Goal: Task Accomplishment & Management: Complete application form

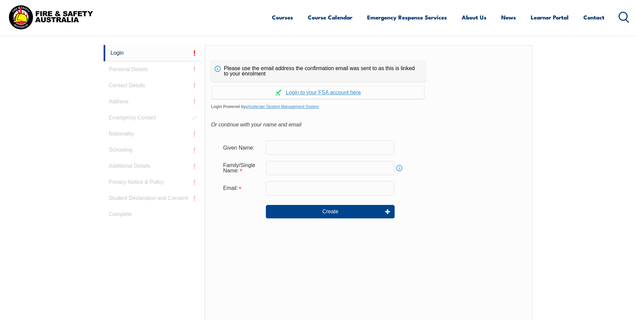
scroll to position [179, 0]
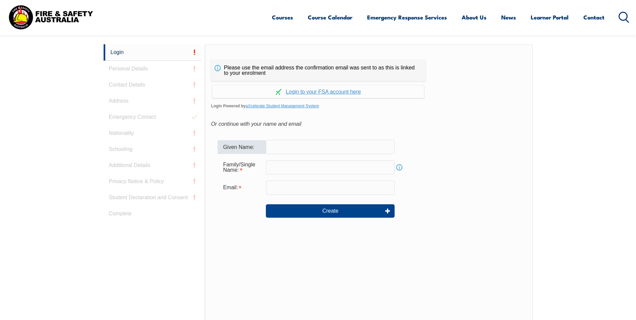
drag, startPoint x: 0, startPoint y: 0, endPoint x: 343, endPoint y: 147, distance: 372.6
click at [343, 147] on input "text" at bounding box center [330, 147] width 129 height 14
type input "[PERSON_NAME]"
type input "[PERSON_NAME][EMAIL_ADDRESS][PERSON_NAME][DOMAIN_NAME]"
click at [315, 167] on input "text" at bounding box center [330, 167] width 129 height 14
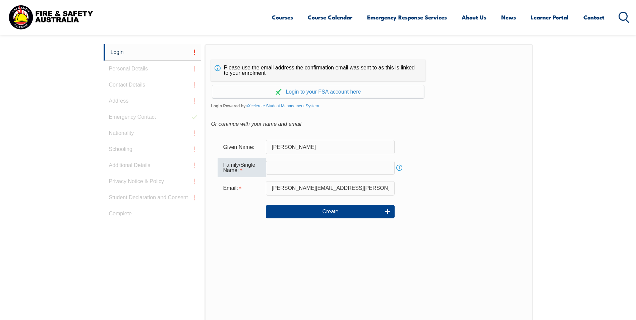
type input "[PERSON_NAME]"
click at [312, 93] on link "Continue with aXcelerate" at bounding box center [318, 91] width 212 height 13
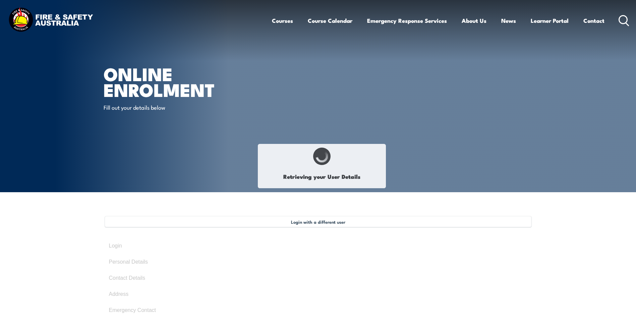
type input "[PERSON_NAME]"
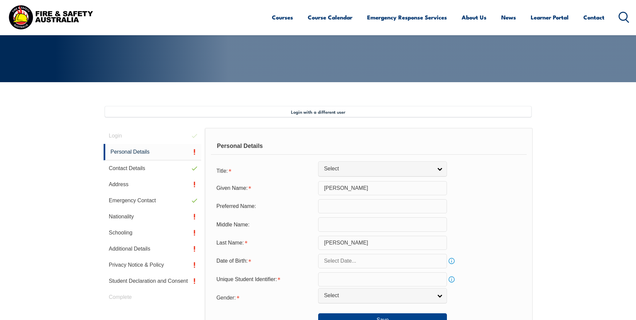
scroll to position [183, 0]
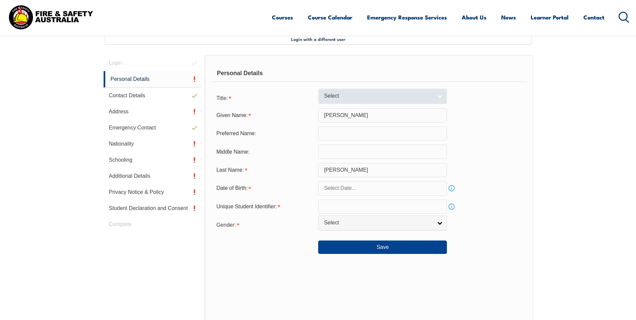
click at [377, 94] on span "Select" at bounding box center [378, 95] width 109 height 7
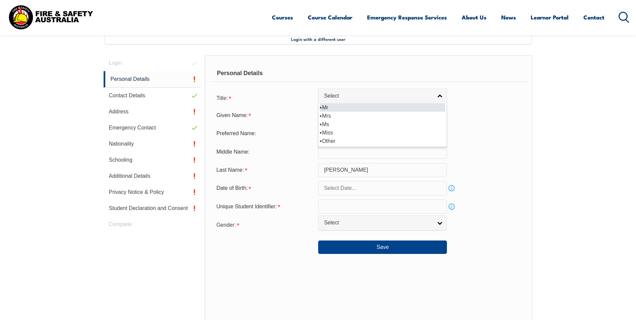
click at [342, 109] on li "Mr" at bounding box center [382, 107] width 125 height 8
select select "Mr"
click at [325, 183] on input "text" at bounding box center [382, 188] width 129 height 14
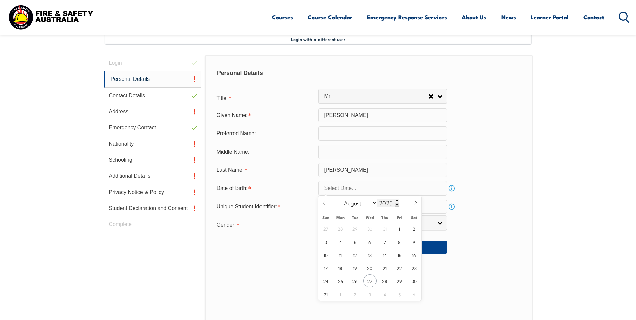
click at [388, 202] on input "2025" at bounding box center [388, 202] width 22 height 8
type input "1994"
click at [372, 205] on select "January February March April May June July August September October November De…" at bounding box center [359, 202] width 37 height 9
select select "10"
click at [341, 198] on select "January February March April May June July August September October November De…" at bounding box center [359, 202] width 37 height 9
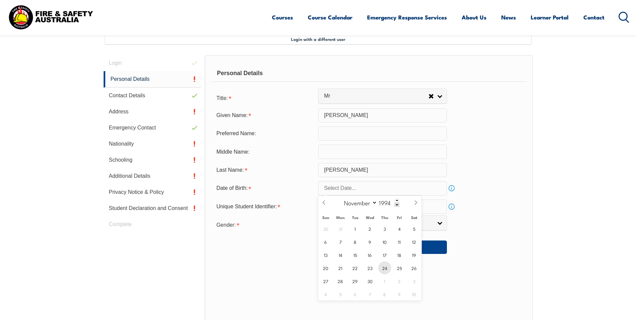
click at [387, 270] on span "24" at bounding box center [384, 267] width 13 height 13
type input "November 24, 1994"
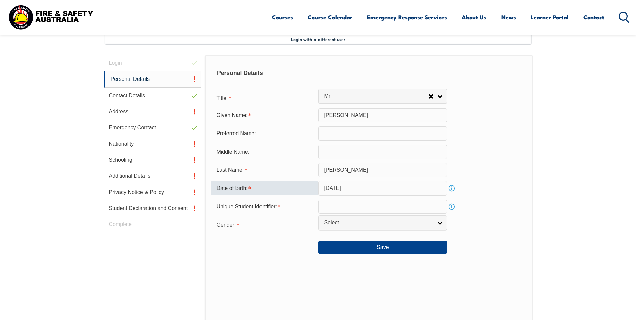
click at [341, 210] on input "text" at bounding box center [382, 206] width 129 height 14
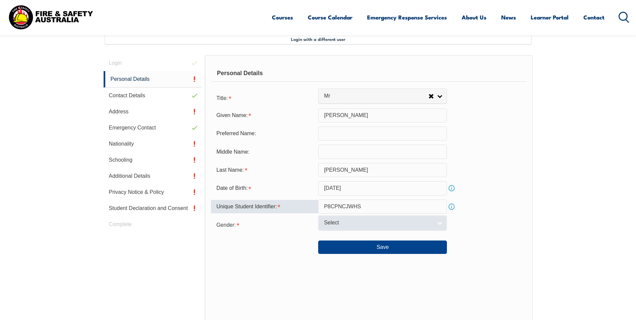
type input "P8CPNCJWHS"
click at [342, 224] on span "Select" at bounding box center [378, 222] width 109 height 7
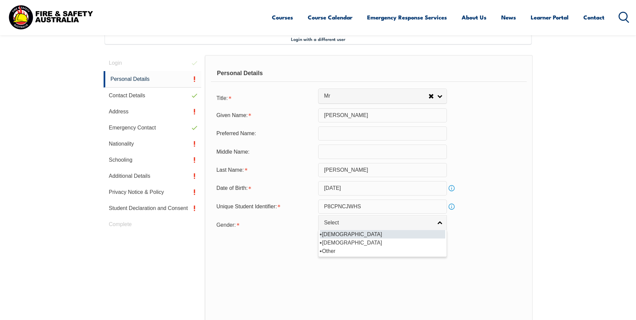
click at [329, 236] on li "[DEMOGRAPHIC_DATA]" at bounding box center [382, 234] width 125 height 8
select select "M"
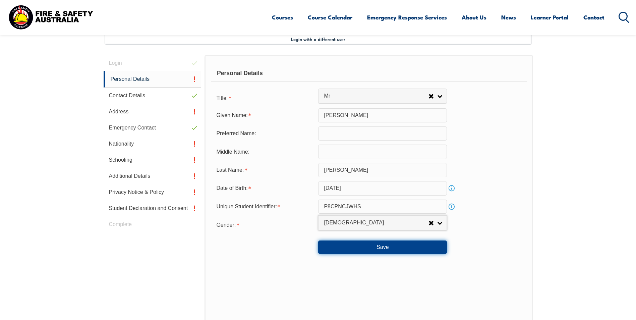
click at [357, 243] on button "Save" at bounding box center [382, 246] width 129 height 13
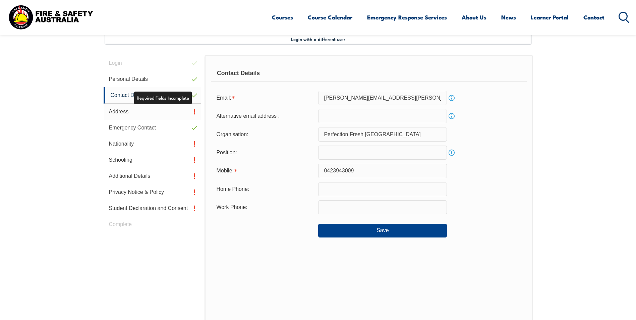
click at [174, 116] on link "Address" at bounding box center [153, 112] width 98 height 16
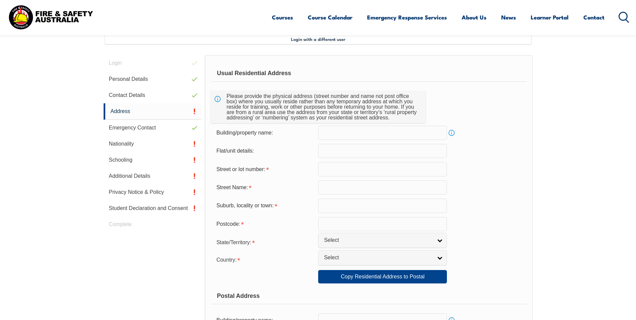
click at [337, 168] on input "text" at bounding box center [382, 169] width 129 height 14
type input "38"
type input "Eliza St"
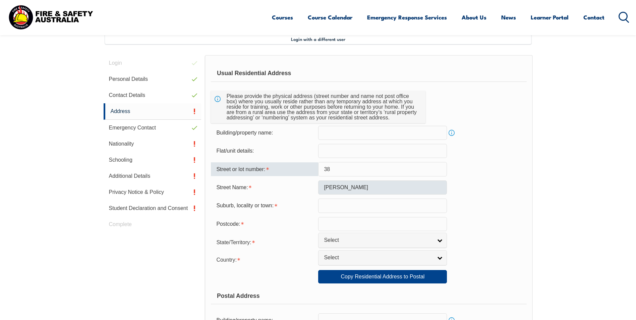
type input "Salisbury"
type input "5108"
select select "SA"
select select "1101"
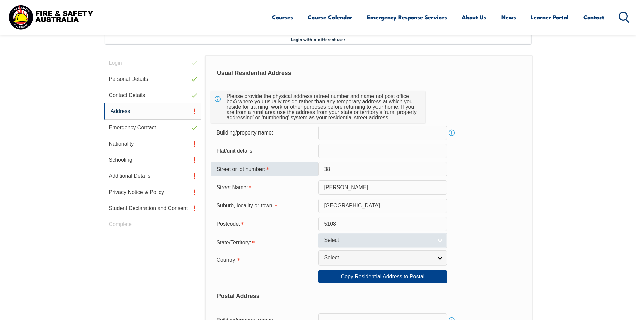
type input "38"
click at [347, 236] on link "Select" at bounding box center [382, 240] width 129 height 15
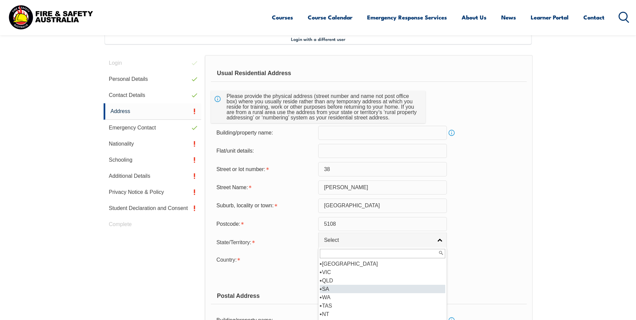
click at [328, 292] on li "SA" at bounding box center [382, 289] width 125 height 8
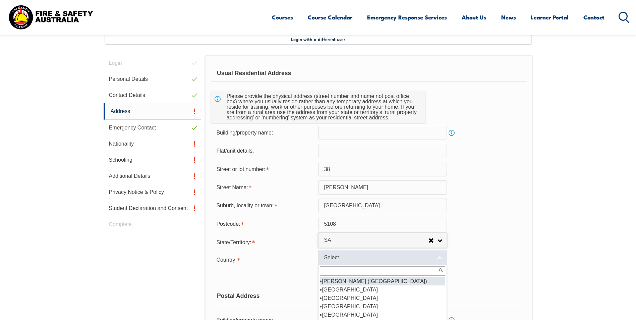
click at [331, 263] on link "Select" at bounding box center [382, 257] width 129 height 15
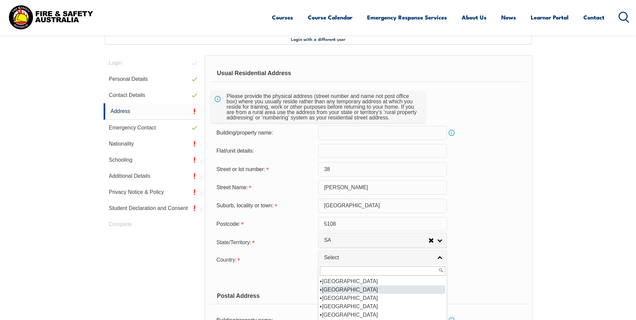
scroll to position [101, 0]
click at [350, 292] on li "[GEOGRAPHIC_DATA]" at bounding box center [382, 289] width 125 height 8
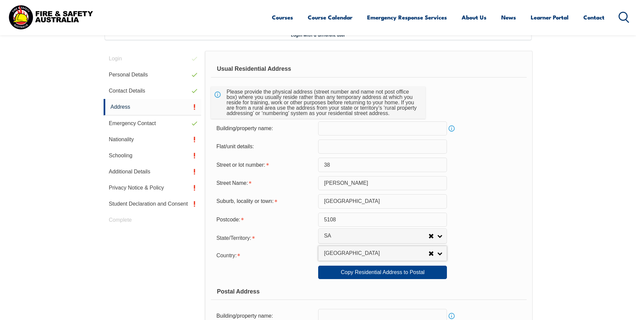
scroll to position [216, 0]
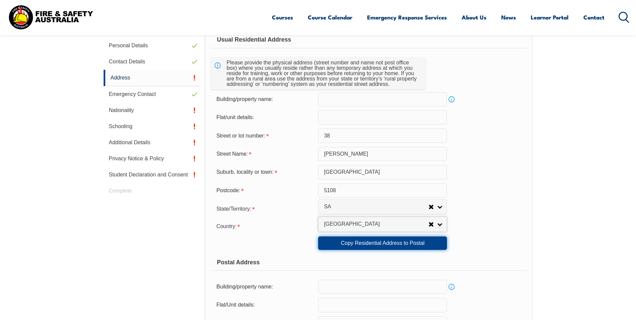
click at [397, 245] on link "Copy Residential Address to Postal" at bounding box center [382, 242] width 129 height 13
type input "38"
type input "Eliza St"
type input "Salisbury"
select select "SA"
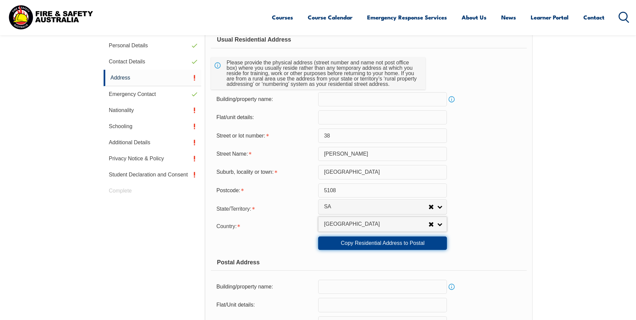
type input "5108"
select select "1101"
click at [356, 246] on link "Copy Residential Address to Postal" at bounding box center [382, 242] width 129 height 13
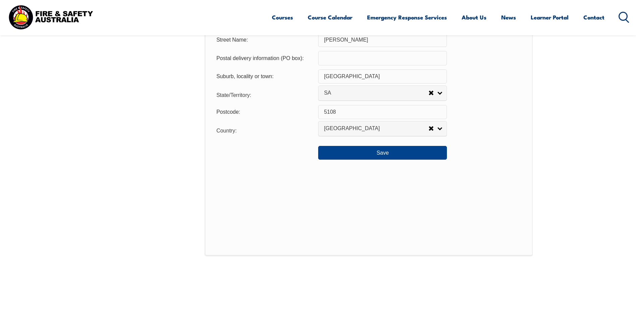
scroll to position [518, 0]
click at [393, 144] on div "Save" at bounding box center [368, 149] width 315 height 19
click at [393, 151] on button "Save" at bounding box center [382, 151] width 129 height 13
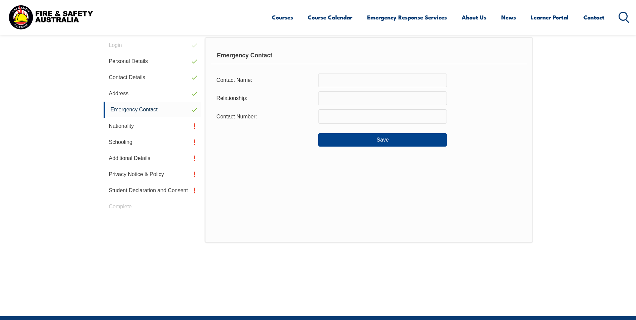
scroll to position [216, 0]
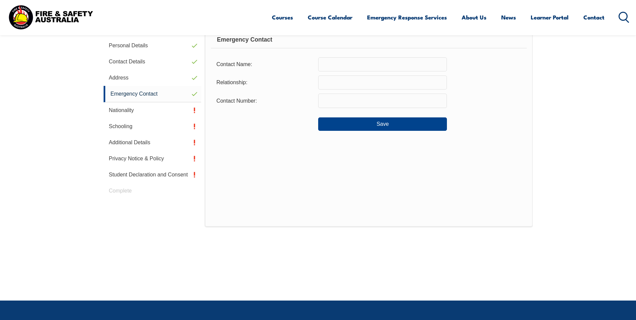
click at [388, 70] on input "text" at bounding box center [382, 64] width 129 height 14
type input "m"
type input "Michelle Corry"
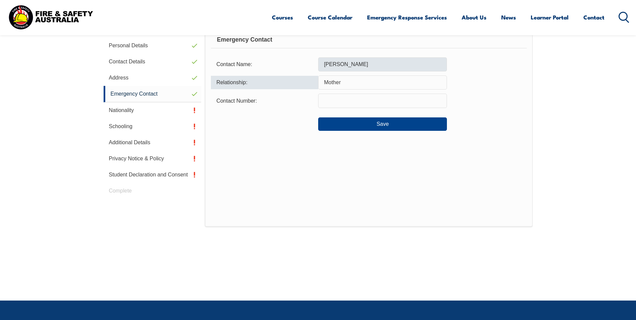
type input "Mother"
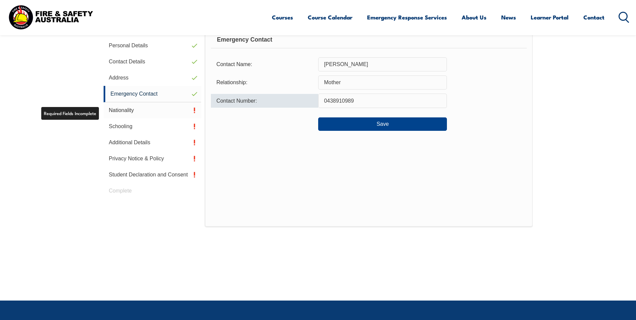
type input "0438910989"
click at [146, 106] on link "Nationality" at bounding box center [153, 110] width 98 height 16
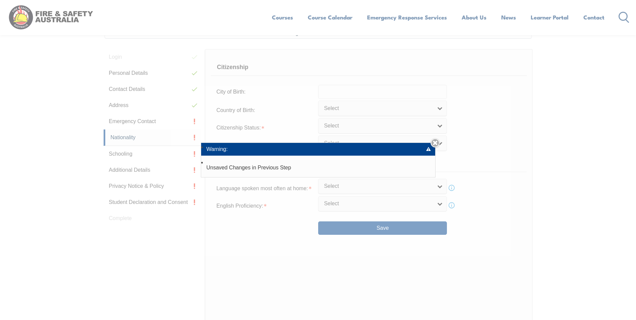
scroll to position [183, 0]
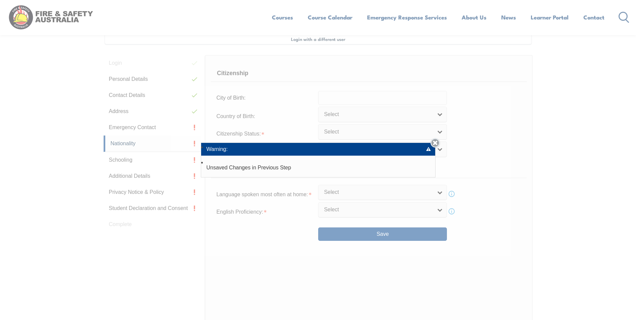
click at [437, 145] on link "Close" at bounding box center [434, 142] width 9 height 9
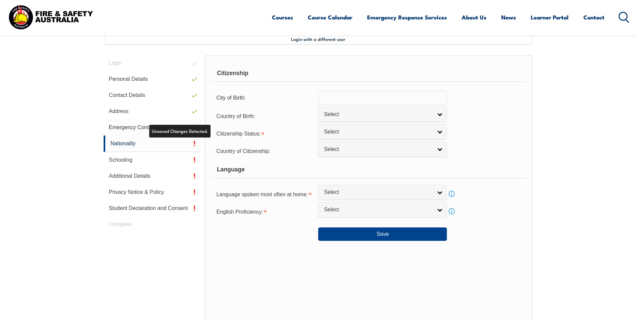
click at [112, 130] on link "Emergency Contact" at bounding box center [153, 127] width 98 height 16
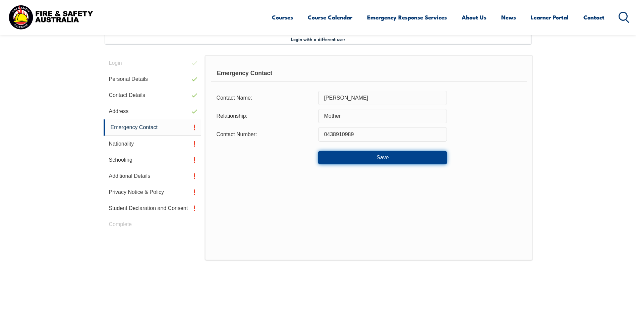
click at [354, 151] on button "Save" at bounding box center [382, 157] width 129 height 13
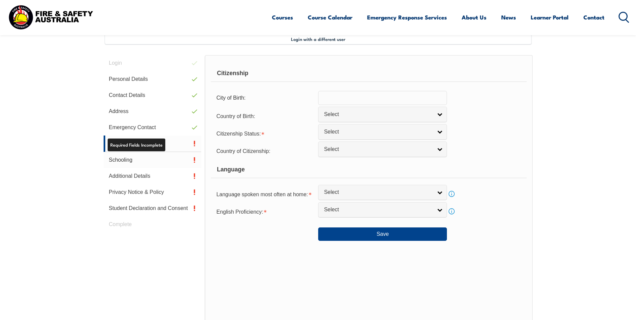
click at [154, 158] on link "Schooling" at bounding box center [153, 160] width 98 height 16
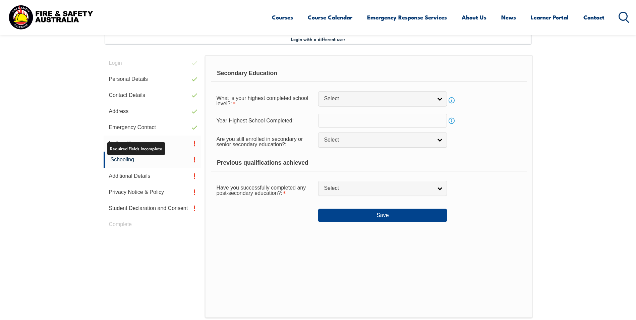
click at [161, 148] on link "Nationality" at bounding box center [153, 143] width 98 height 16
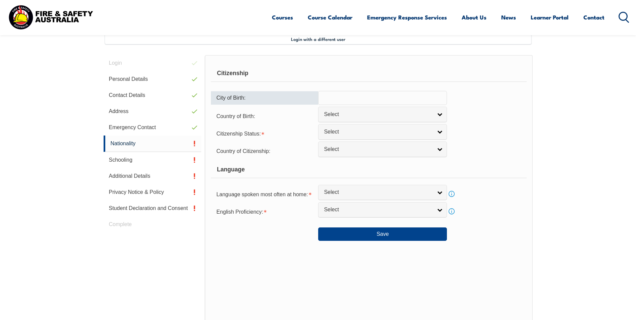
click at [345, 94] on input "text" at bounding box center [382, 98] width 129 height 14
click at [349, 128] on link "Select" at bounding box center [382, 131] width 129 height 15
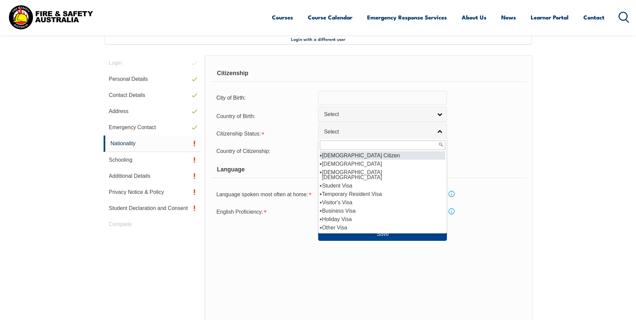
click at [344, 154] on li "[DEMOGRAPHIC_DATA] Citizen" at bounding box center [382, 155] width 125 height 8
select select "1"
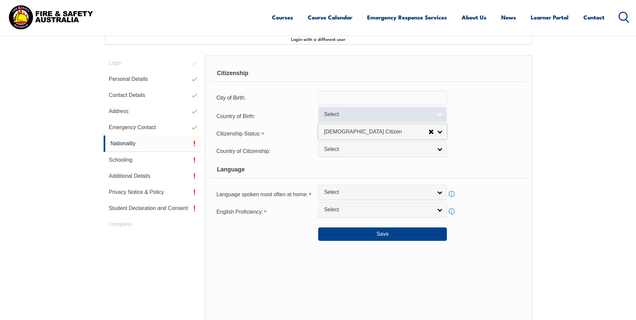
click at [344, 115] on span "Select" at bounding box center [378, 114] width 109 height 7
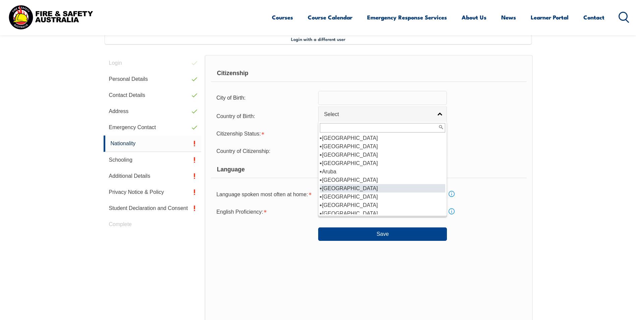
scroll to position [101, 0]
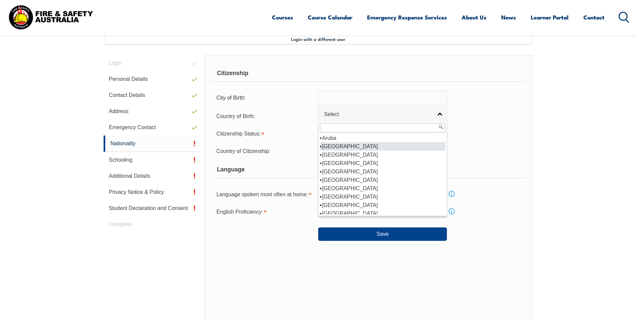
click at [342, 147] on li "[GEOGRAPHIC_DATA]" at bounding box center [382, 146] width 125 height 8
select select "1101"
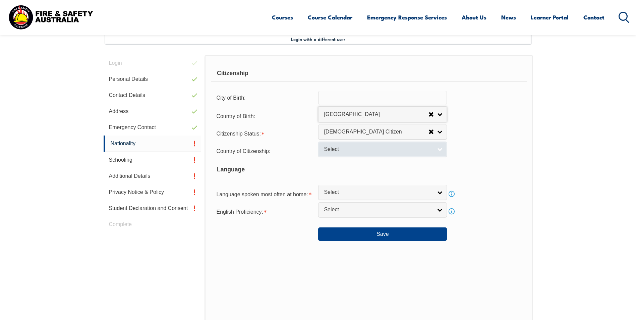
click at [337, 150] on span "Select" at bounding box center [378, 149] width 109 height 7
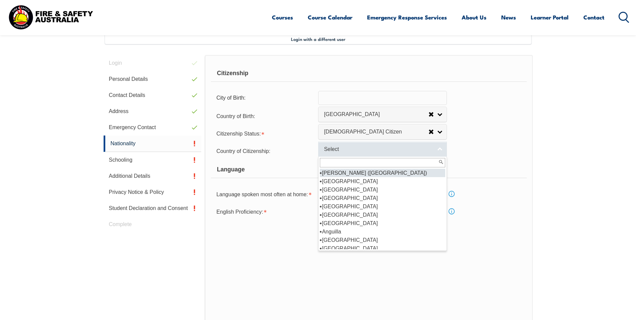
click at [337, 150] on span "Select" at bounding box center [378, 149] width 109 height 7
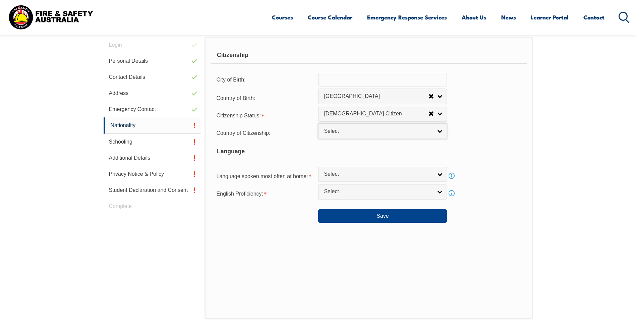
scroll to position [216, 0]
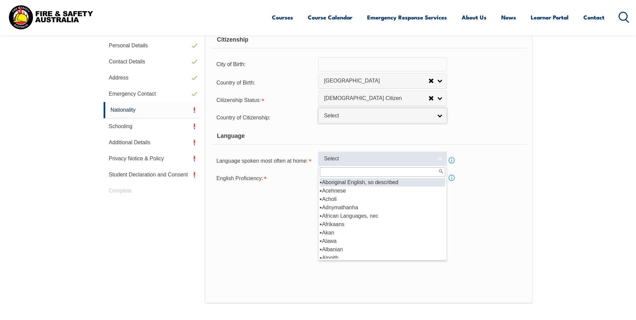
click at [325, 161] on span "Select" at bounding box center [378, 158] width 109 height 7
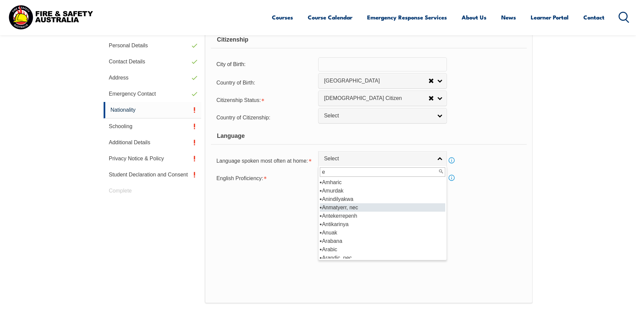
scroll to position [0, 0]
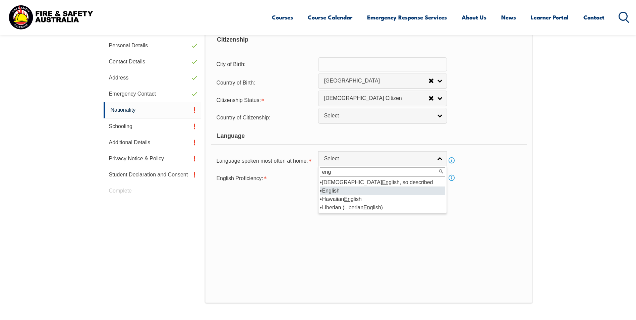
type input "eng"
click at [343, 193] on li "Eng lish" at bounding box center [382, 190] width 125 height 8
select select "1201"
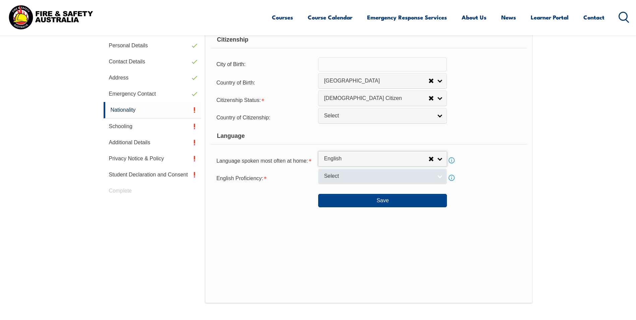
click at [342, 181] on link "Select" at bounding box center [382, 176] width 129 height 15
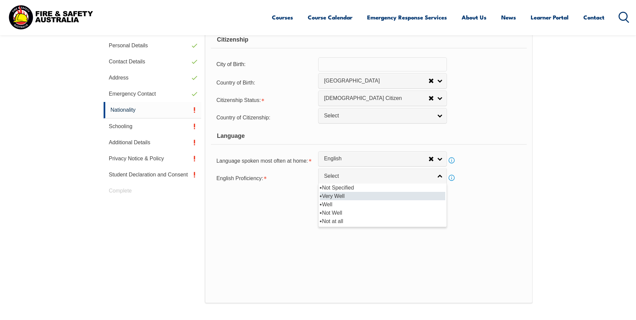
click at [346, 195] on li "Very Well" at bounding box center [382, 196] width 125 height 8
select select "1"
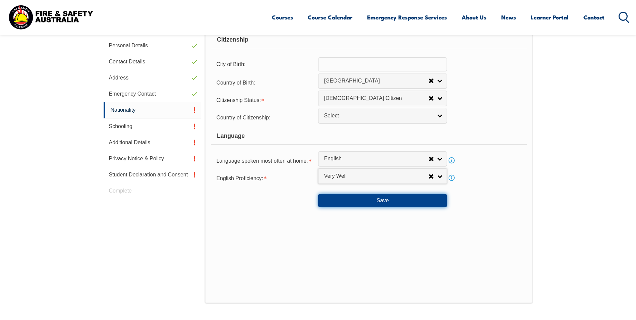
click at [347, 202] on button "Save" at bounding box center [382, 200] width 129 height 13
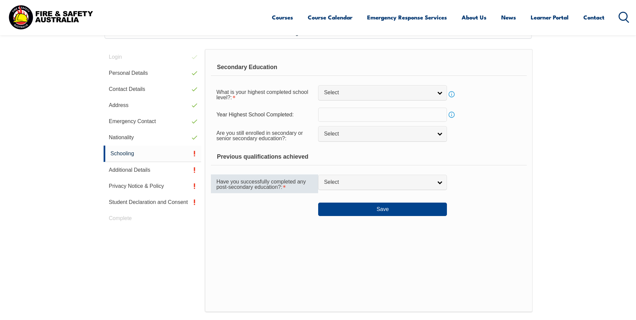
scroll to position [183, 0]
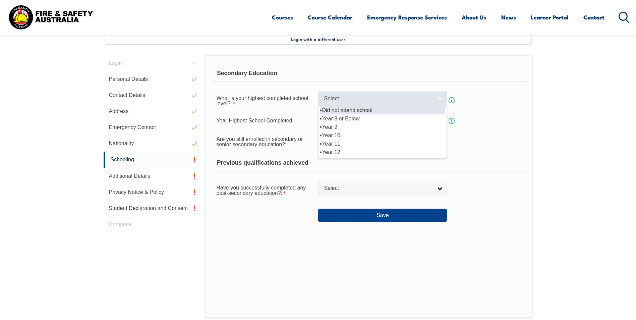
click at [354, 99] on span "Select" at bounding box center [378, 98] width 109 height 7
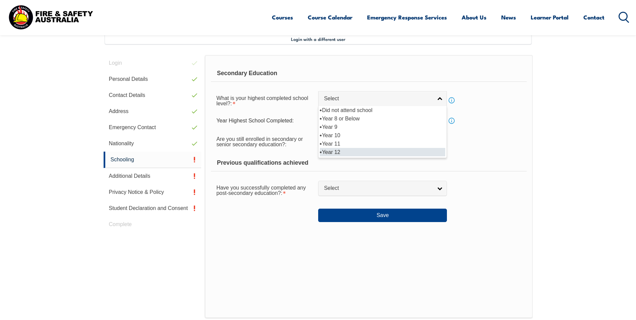
click at [337, 152] on li "Year 12" at bounding box center [382, 152] width 125 height 8
select select "12"
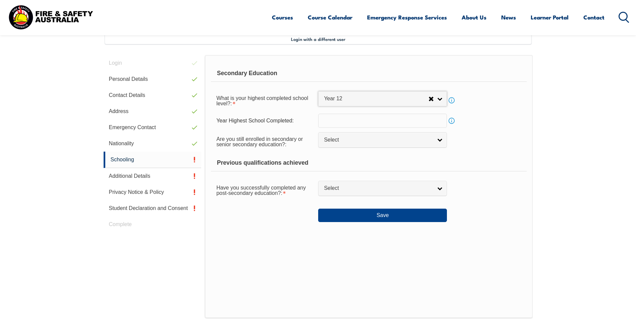
click at [453, 121] on link "Info" at bounding box center [451, 120] width 9 height 9
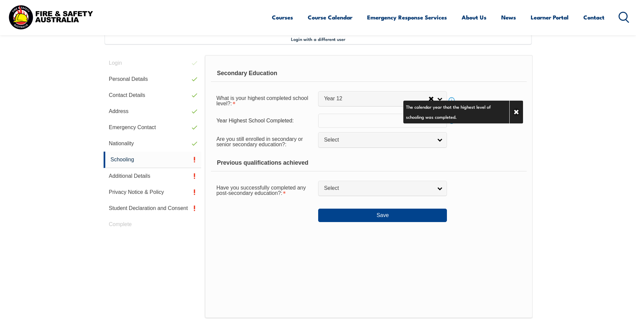
click at [380, 121] on input "text" at bounding box center [382, 121] width 129 height 14
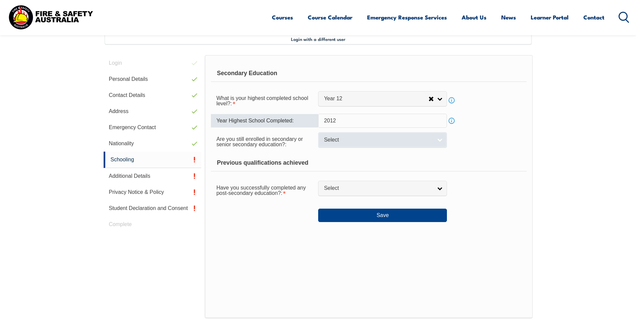
type input "2012"
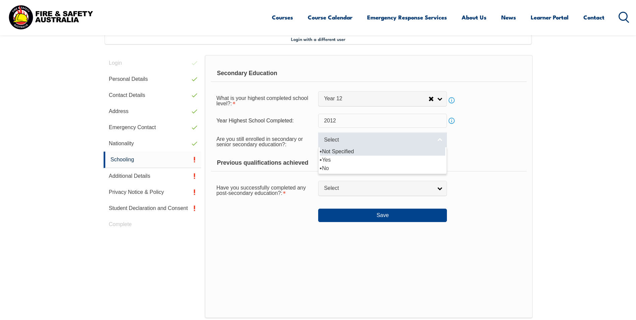
click at [330, 143] on span "Select" at bounding box center [378, 139] width 109 height 7
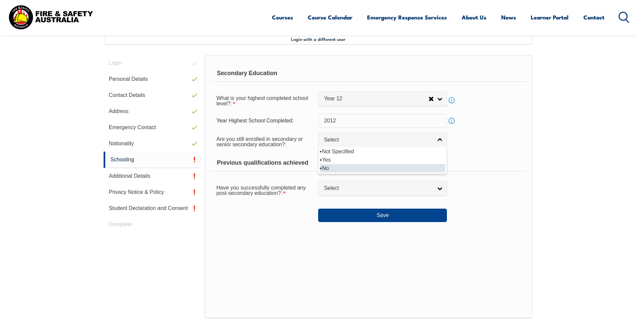
click at [328, 168] on li "No" at bounding box center [382, 168] width 125 height 8
select select "false"
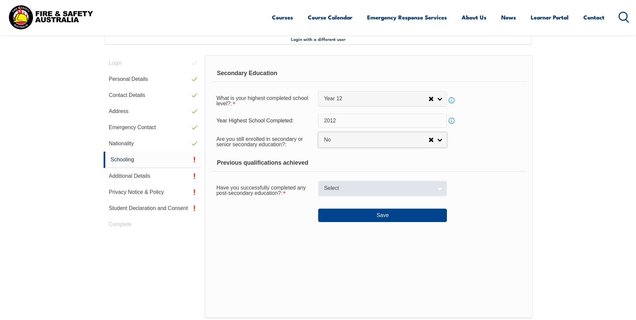
click at [319, 190] on link "Select" at bounding box center [382, 188] width 129 height 15
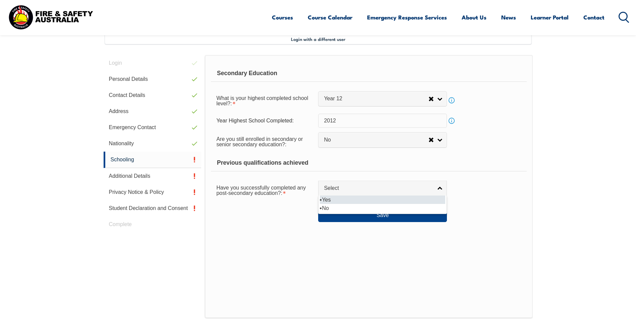
click at [327, 202] on li "Yes" at bounding box center [382, 199] width 125 height 8
select select "true"
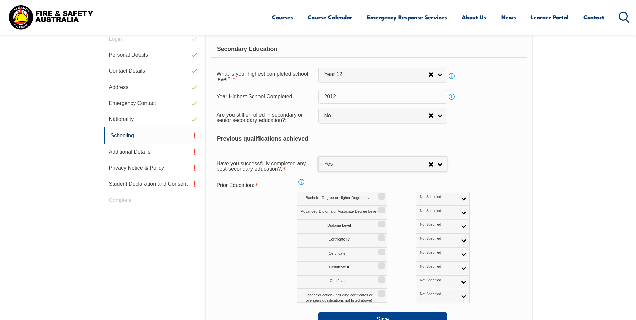
scroll to position [250, 0]
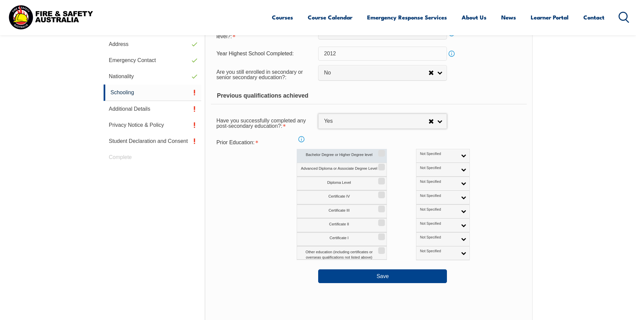
click at [382, 151] on input "Bachelor Degree or Higher Degree level" at bounding box center [380, 150] width 4 height 1
checkbox input "true"
click at [433, 153] on link "Not Specified" at bounding box center [443, 156] width 54 height 14
click at [427, 176] on li "Australian Qualification" at bounding box center [443, 177] width 50 height 13
click at [302, 141] on link "Info" at bounding box center [301, 138] width 9 height 9
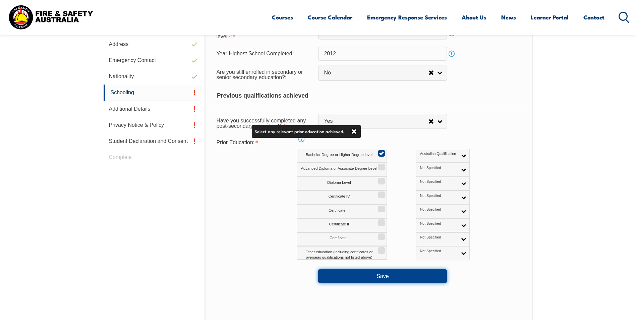
click at [356, 271] on button "Save" at bounding box center [382, 275] width 129 height 13
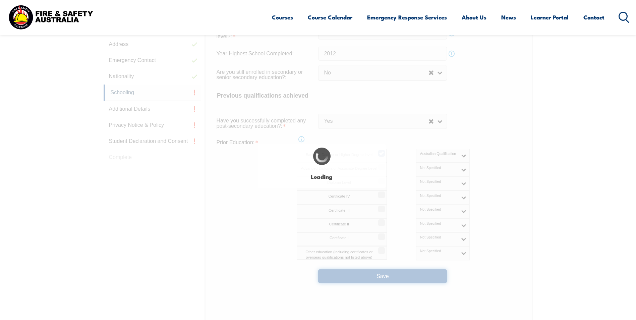
select select
select select "false"
select select "true"
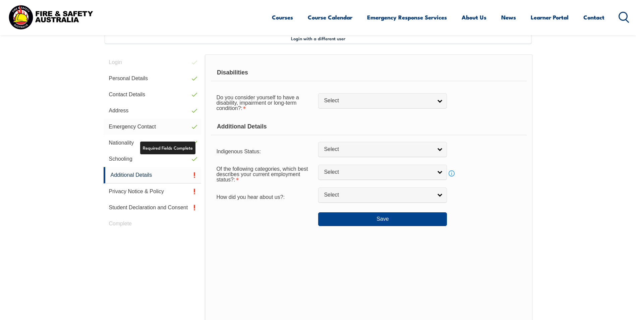
scroll to position [183, 0]
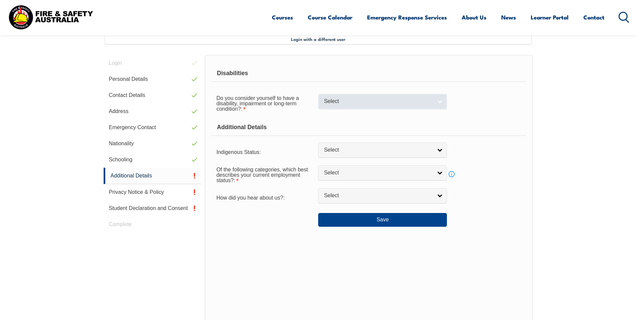
click at [350, 97] on link "Select" at bounding box center [382, 101] width 129 height 15
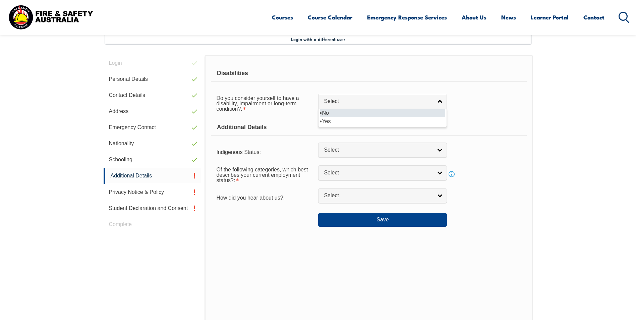
click at [336, 111] on li "No" at bounding box center [382, 113] width 125 height 8
select select "false"
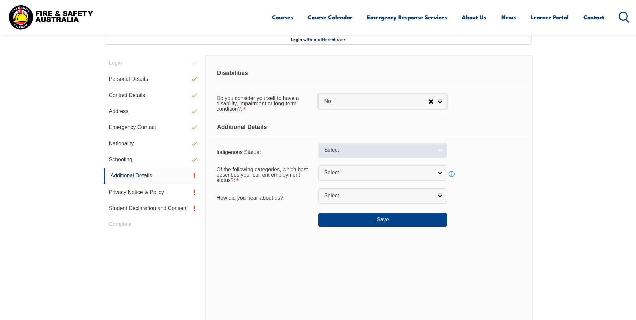
click at [337, 146] on link "Select" at bounding box center [382, 149] width 129 height 15
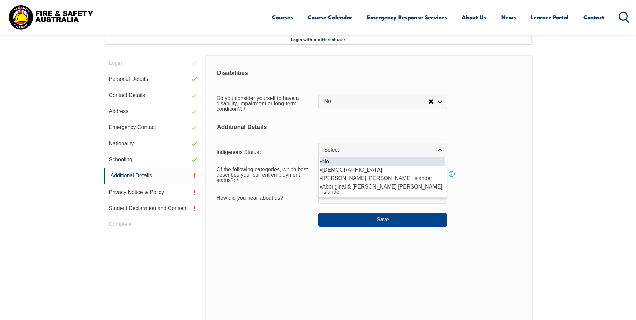
click at [337, 160] on li "No" at bounding box center [382, 161] width 125 height 8
select select "4"
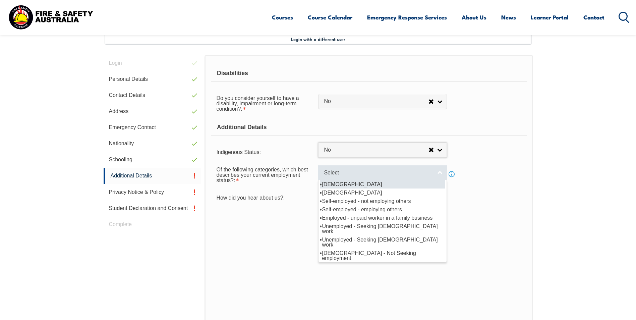
click at [334, 175] on span "Select" at bounding box center [378, 172] width 109 height 7
click at [339, 186] on li "[DEMOGRAPHIC_DATA]" at bounding box center [382, 184] width 125 height 8
select select "1"
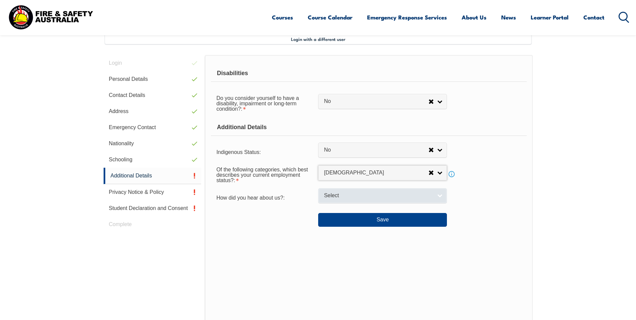
click at [329, 197] on span "Select" at bounding box center [378, 195] width 109 height 7
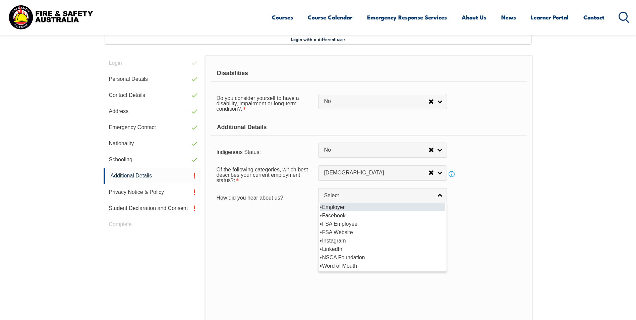
click at [333, 207] on li "Employer" at bounding box center [382, 207] width 125 height 8
select select "8019"
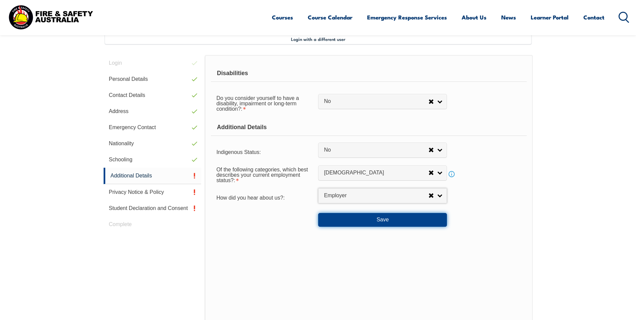
click at [336, 222] on button "Save" at bounding box center [382, 219] width 129 height 13
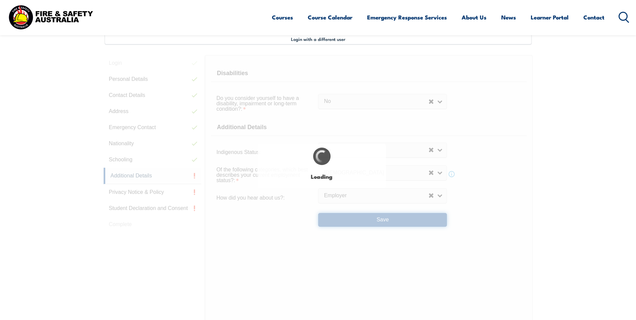
select select "false"
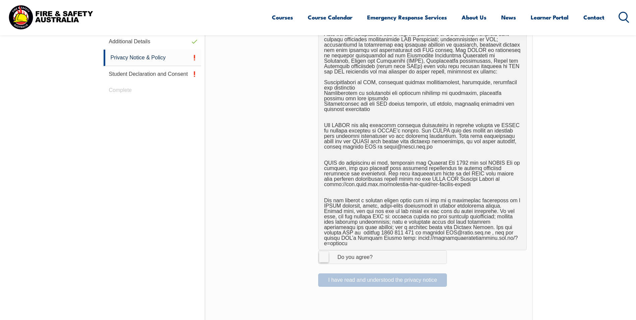
scroll to position [350, 0]
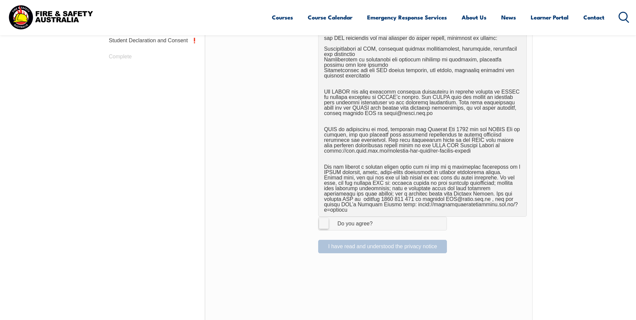
click at [325, 218] on label "I Agree Do you agree?" at bounding box center [382, 223] width 129 height 13
click at [378, 218] on input "I Agree Do you agree?" at bounding box center [383, 223] width 11 height 13
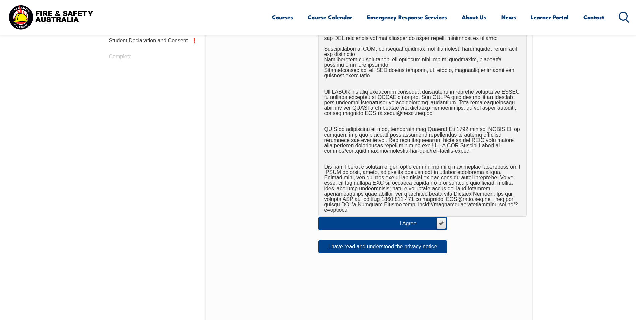
click at [442, 217] on label "I Agree Do you agree?" at bounding box center [382, 223] width 129 height 13
click at [442, 217] on input "I Agree Do you agree?" at bounding box center [440, 223] width 11 height 13
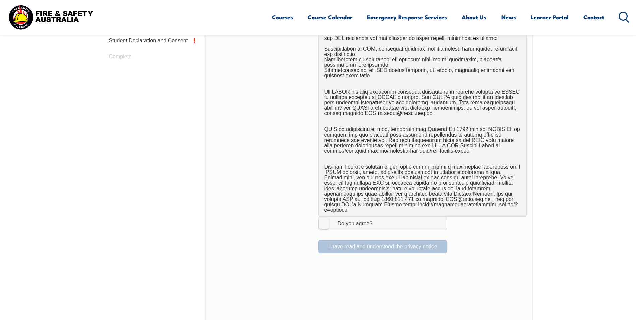
click at [322, 218] on label "I Agree Do you agree?" at bounding box center [382, 223] width 129 height 13
click at [378, 218] on input "I Agree Do you agree?" at bounding box center [383, 223] width 11 height 13
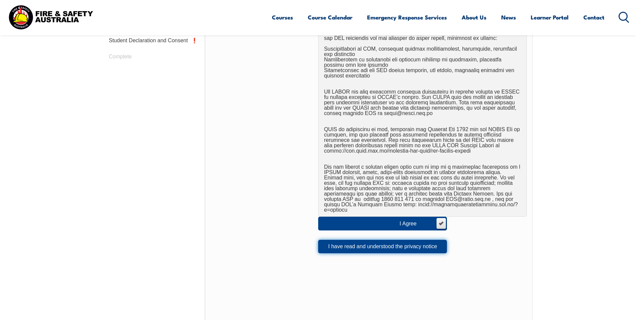
click at [375, 244] on button "I have read and understood the privacy notice" at bounding box center [382, 246] width 129 height 13
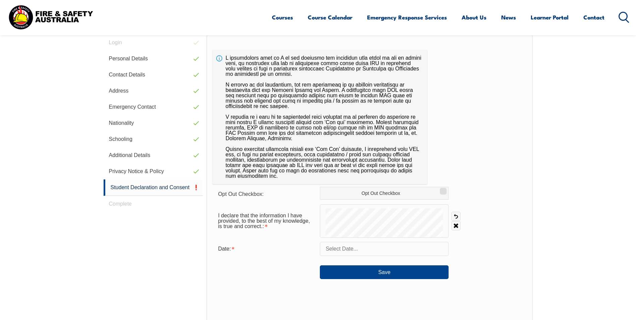
scroll to position [193, 0]
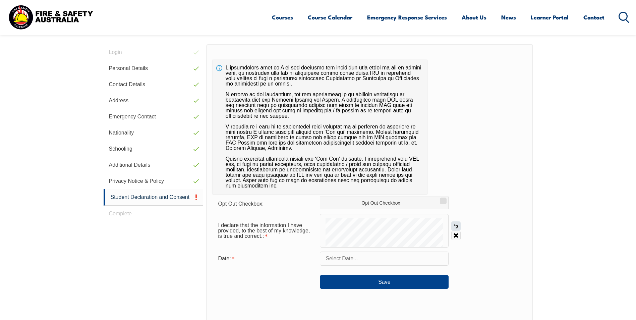
click at [455, 227] on link "Undo" at bounding box center [455, 225] width 9 height 9
click at [379, 248] on form "Opt Out Checkbox: Opt Out Checkbox I declare that the information I have provid…" at bounding box center [369, 242] width 314 height 92
click at [349, 262] on input "text" at bounding box center [384, 258] width 129 height 14
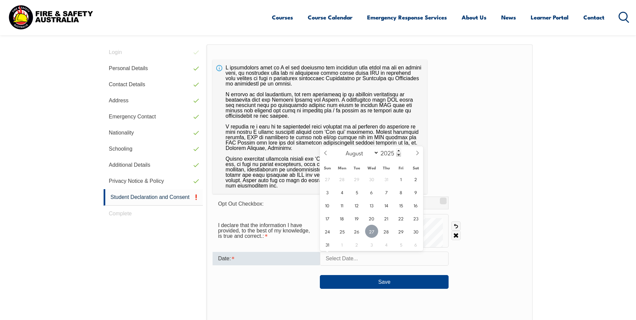
click at [369, 232] on span "27" at bounding box center [371, 231] width 13 height 13
type input "August 27, 2025"
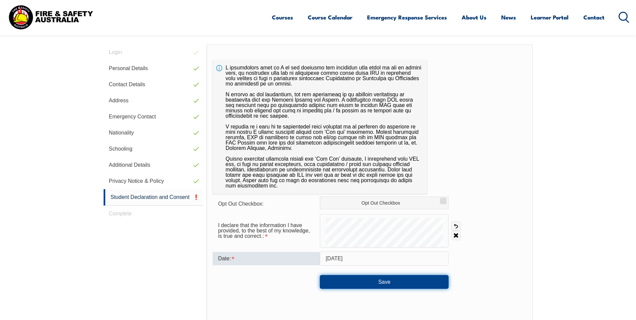
click at [386, 283] on button "Save" at bounding box center [384, 281] width 129 height 13
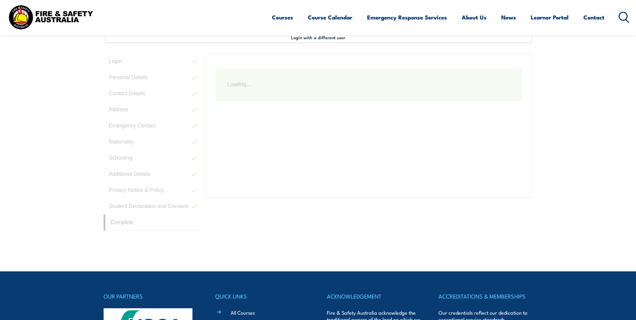
scroll to position [183, 0]
